Goal: Navigation & Orientation: Go to known website

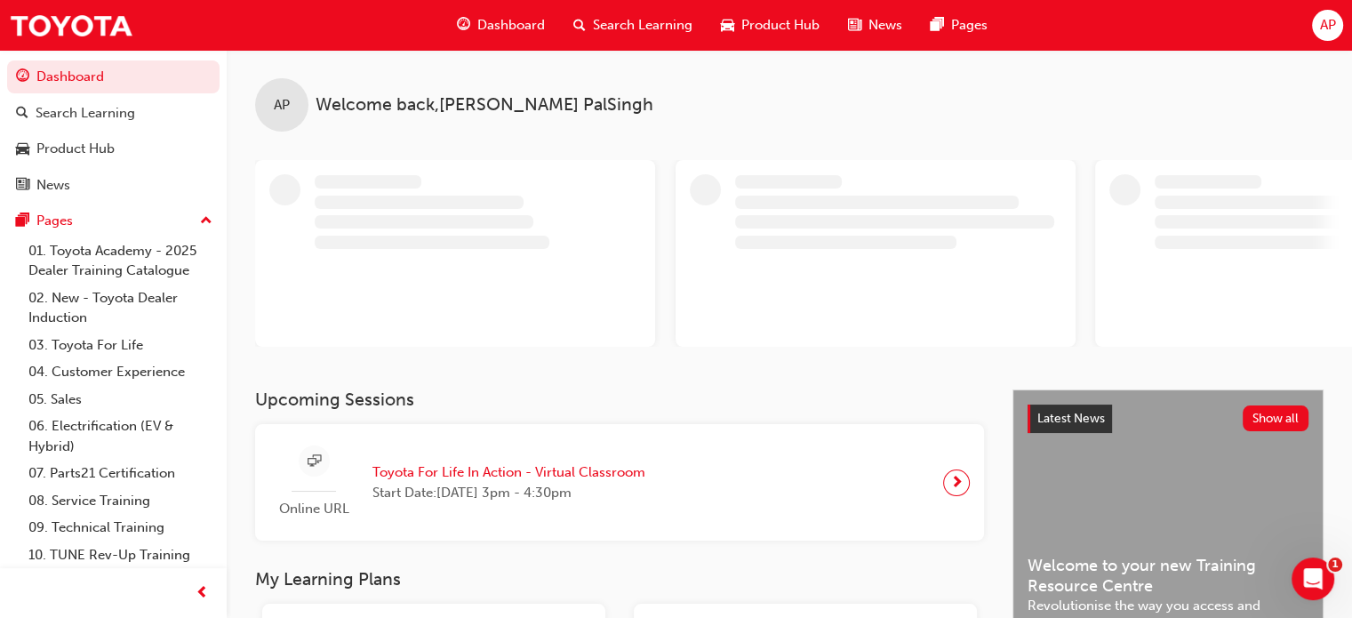
click at [1327, 30] on span "AP" at bounding box center [1327, 25] width 16 height 20
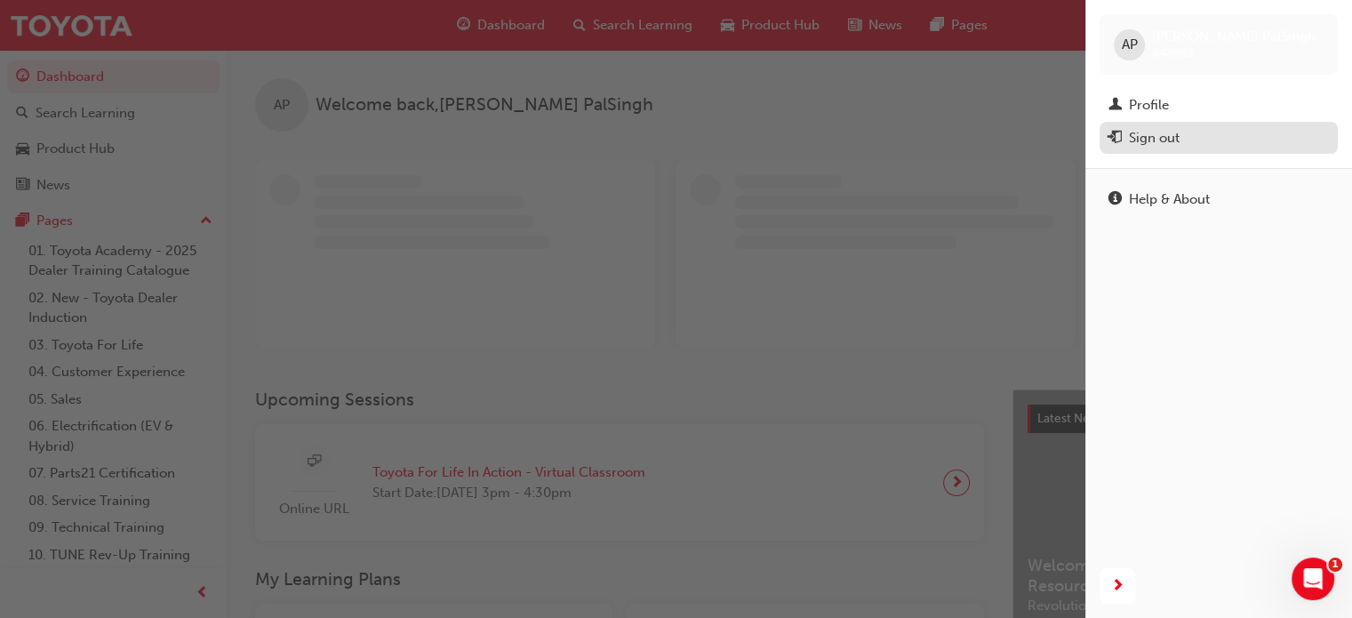
click at [1156, 141] on div "Sign out" at bounding box center [1154, 138] width 51 height 20
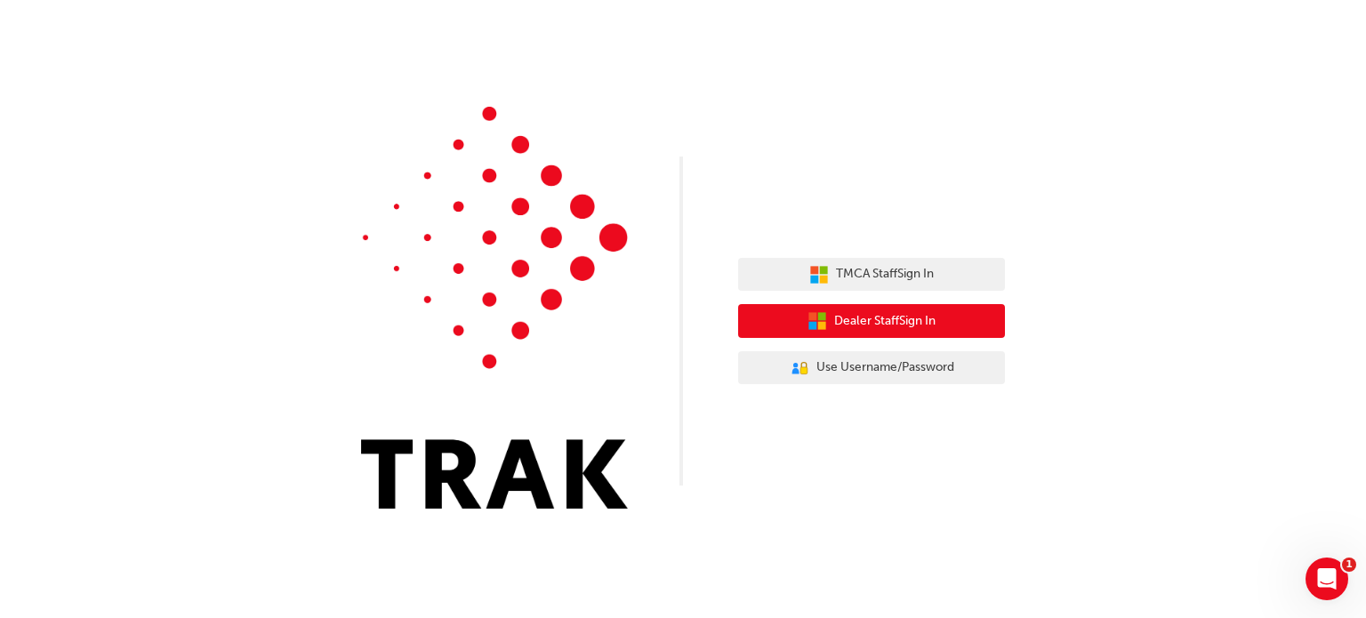
click at [873, 326] on span "Dealer Staff Sign In" at bounding box center [884, 321] width 101 height 20
